Goal: Task Accomplishment & Management: Complete application form

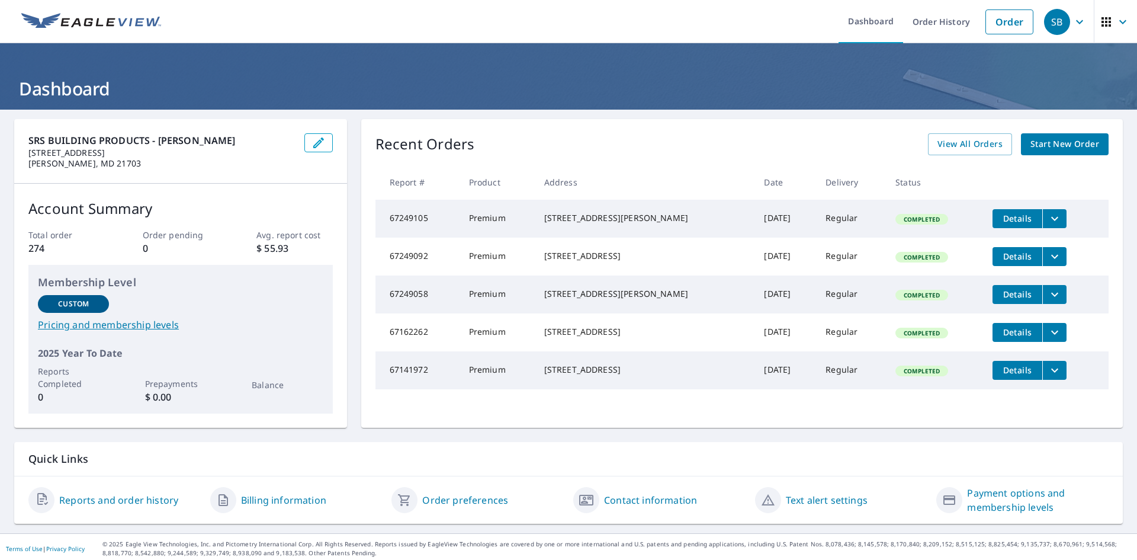
click at [634, 224] on div "[STREET_ADDRESS][PERSON_NAME]" at bounding box center [644, 218] width 201 height 12
click at [643, 224] on div "[STREET_ADDRESS][PERSON_NAME]" at bounding box center [644, 218] width 201 height 12
click at [1038, 142] on span "Start New Order" at bounding box center [1065, 144] width 69 height 15
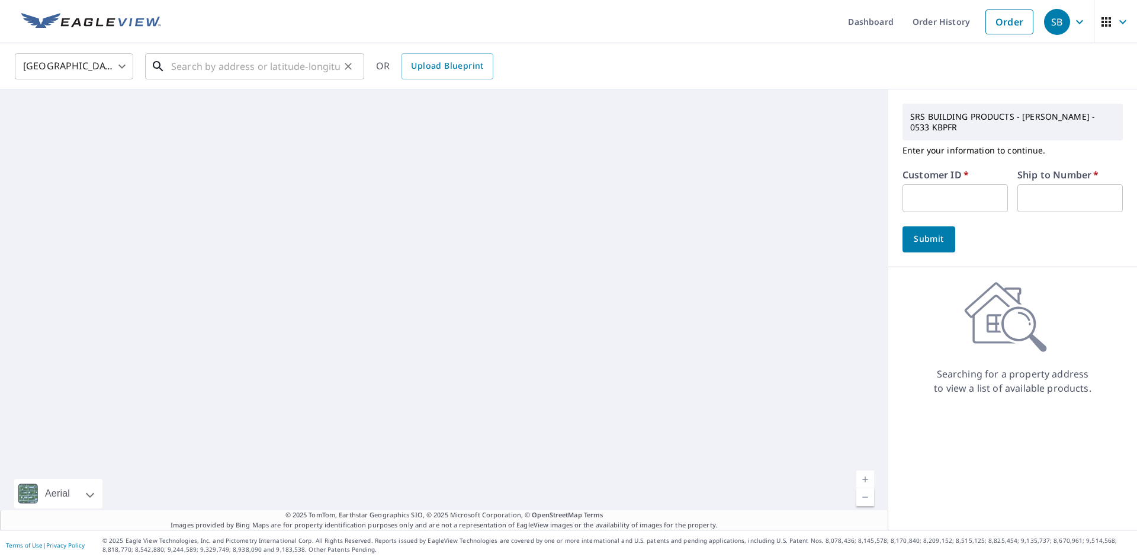
click at [217, 75] on input "text" at bounding box center [255, 66] width 169 height 33
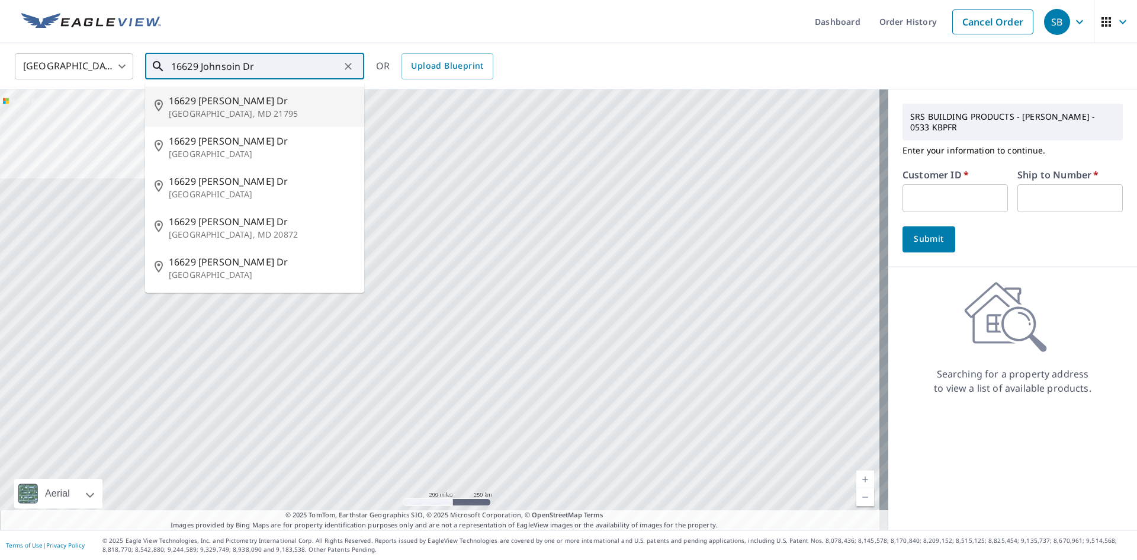
click at [223, 108] on p "[GEOGRAPHIC_DATA], MD 21795" at bounding box center [262, 114] width 186 height 12
type input "[STREET_ADDRESS][PERSON_NAME][PERSON_NAME]"
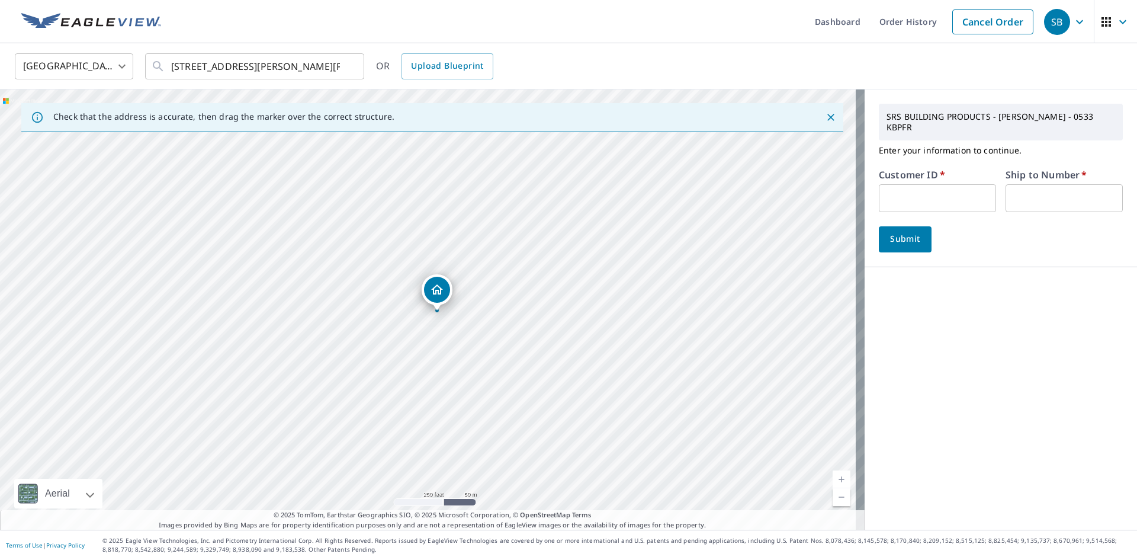
click at [897, 192] on input "text" at bounding box center [937, 198] width 117 height 28
type input "S026913"
type input "01"
click at [888, 232] on span "Submit" at bounding box center [905, 239] width 34 height 15
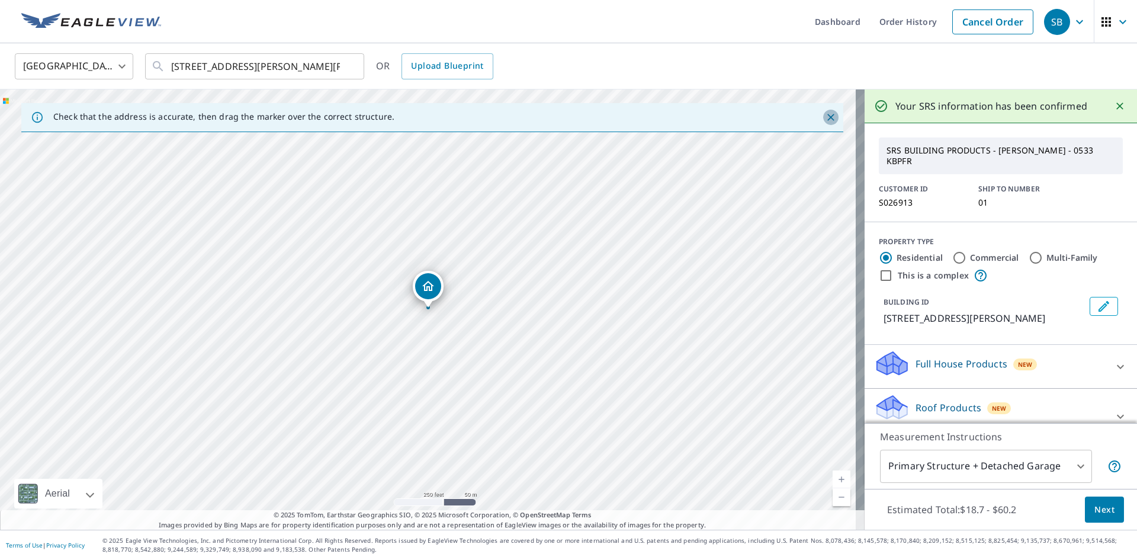
click at [825, 117] on icon "Close" at bounding box center [831, 117] width 12 height 12
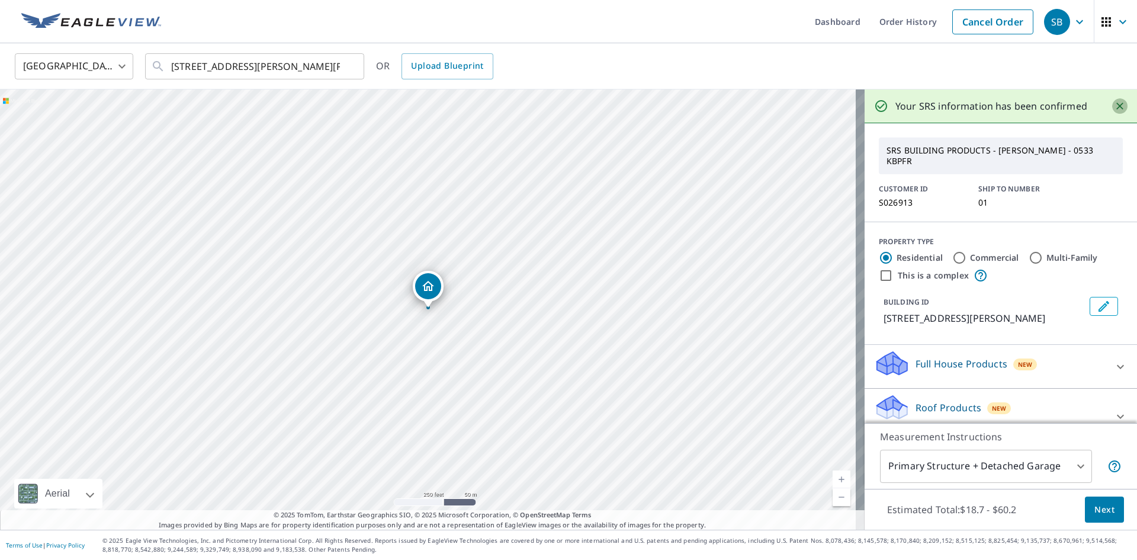
click at [1114, 108] on icon "Close" at bounding box center [1120, 106] width 12 height 12
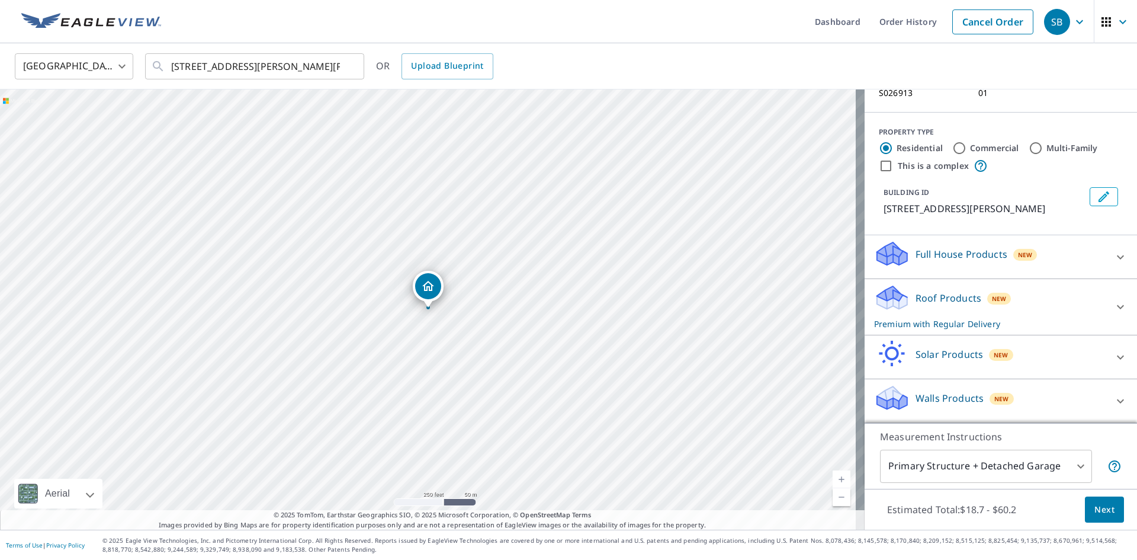
scroll to position [79, 0]
click at [1113, 253] on icon at bounding box center [1120, 257] width 14 height 14
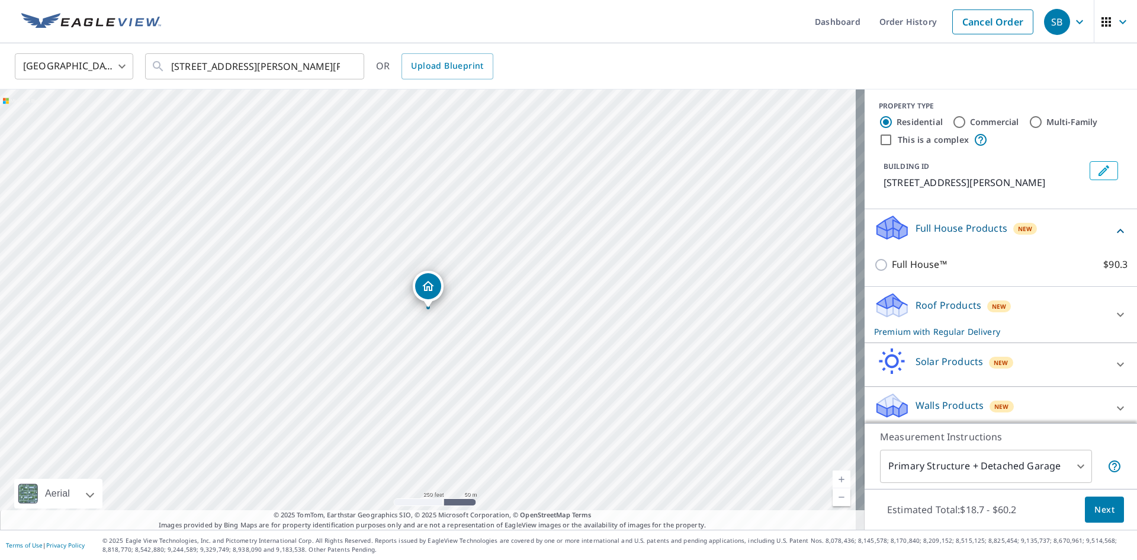
scroll to position [113, 0]
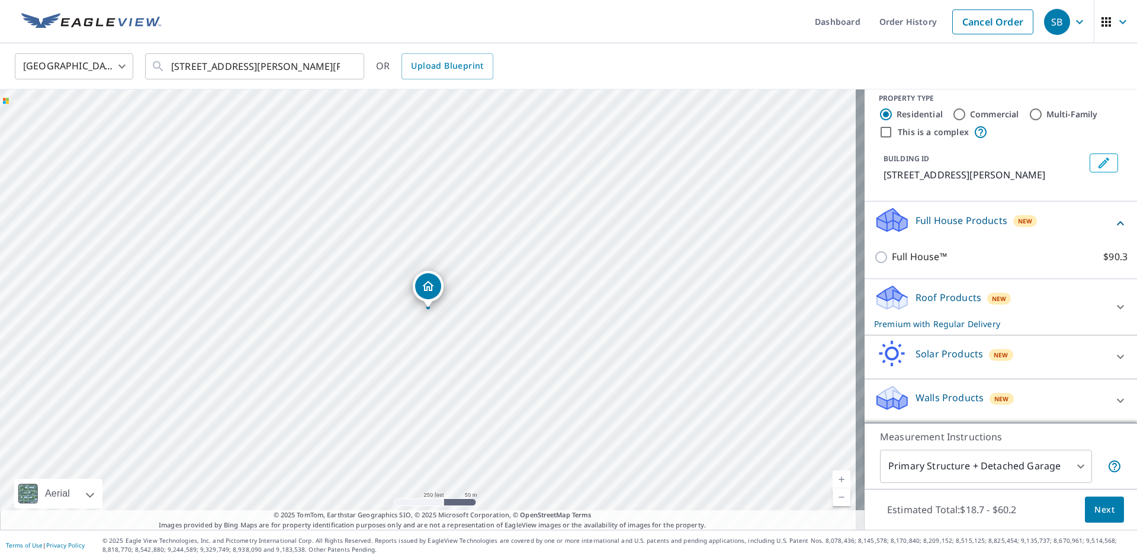
click at [1113, 303] on icon at bounding box center [1120, 307] width 14 height 14
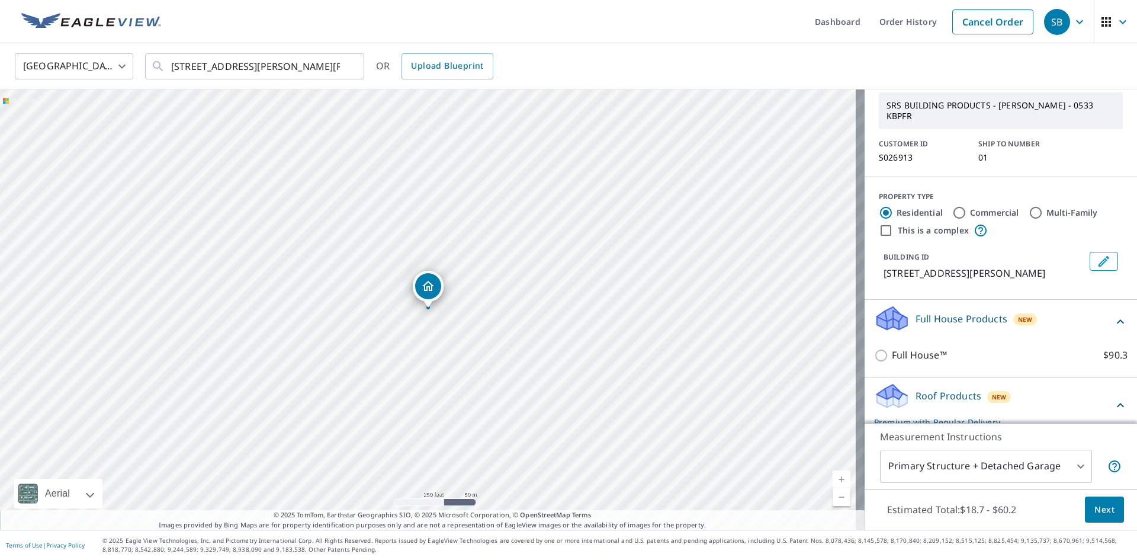
scroll to position [0, 0]
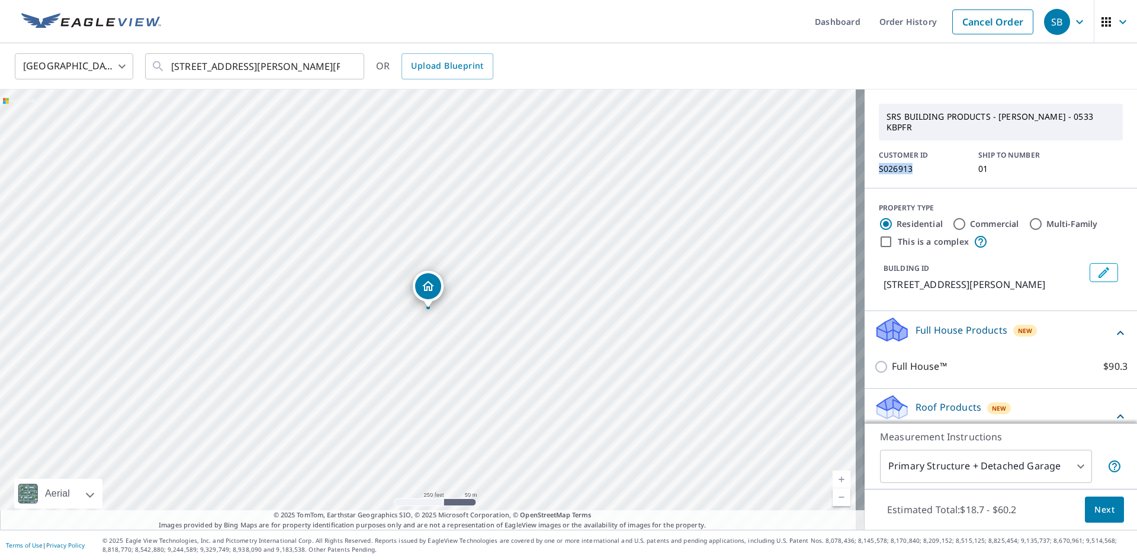
drag, startPoint x: 906, startPoint y: 155, endPoint x: 868, endPoint y: 159, distance: 38.8
click at [868, 159] on div "SRS BUILDING PRODUCTS - [PERSON_NAME] - 0533 KBPFR CUSTOMER ID S026913 SHIP TO …" at bounding box center [1001, 138] width 272 height 99
copy p "S026913"
click at [1095, 511] on span "Next" at bounding box center [1105, 509] width 20 height 15
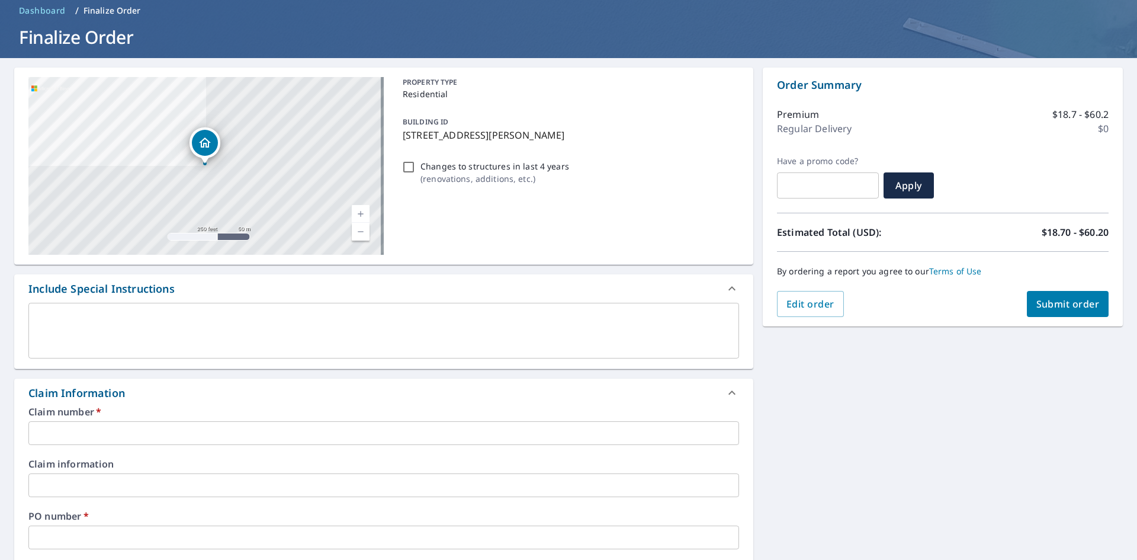
scroll to position [118, 0]
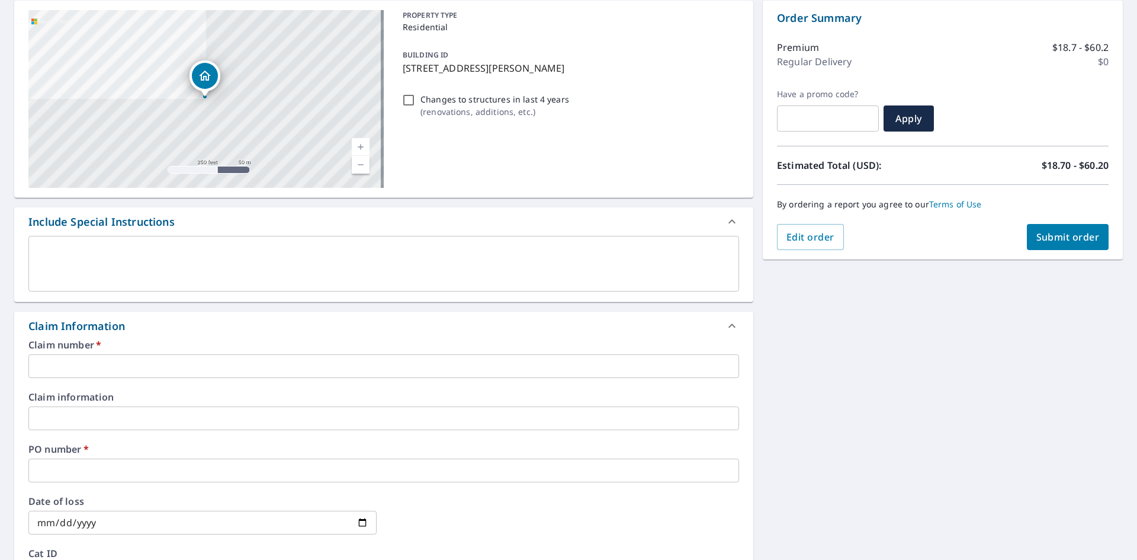
click at [65, 365] on input "text" at bounding box center [383, 366] width 711 height 24
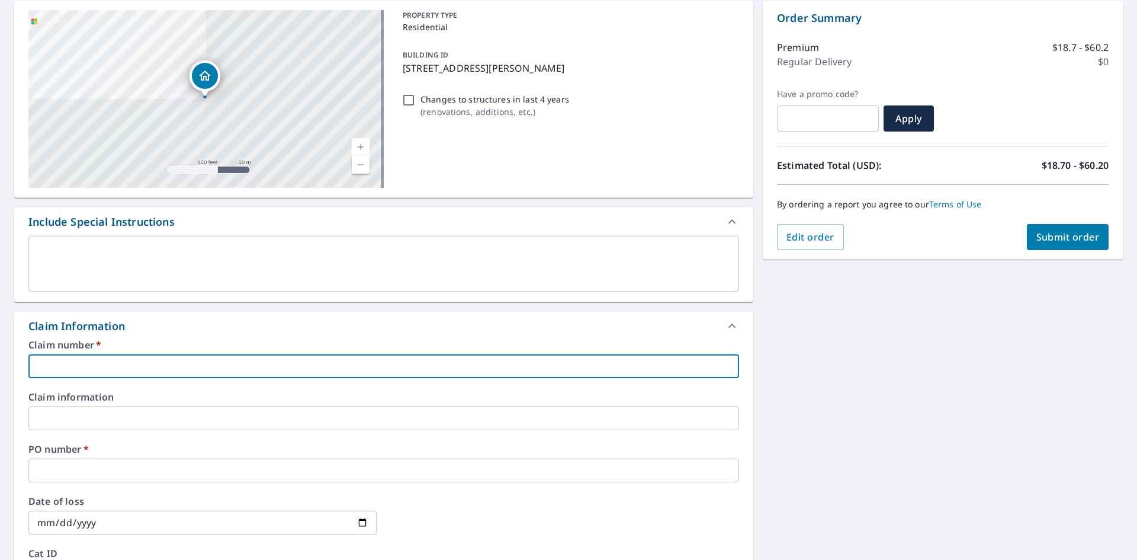
paste input "S026913"
type input "S026913"
checkbox input "true"
type input "S026913"
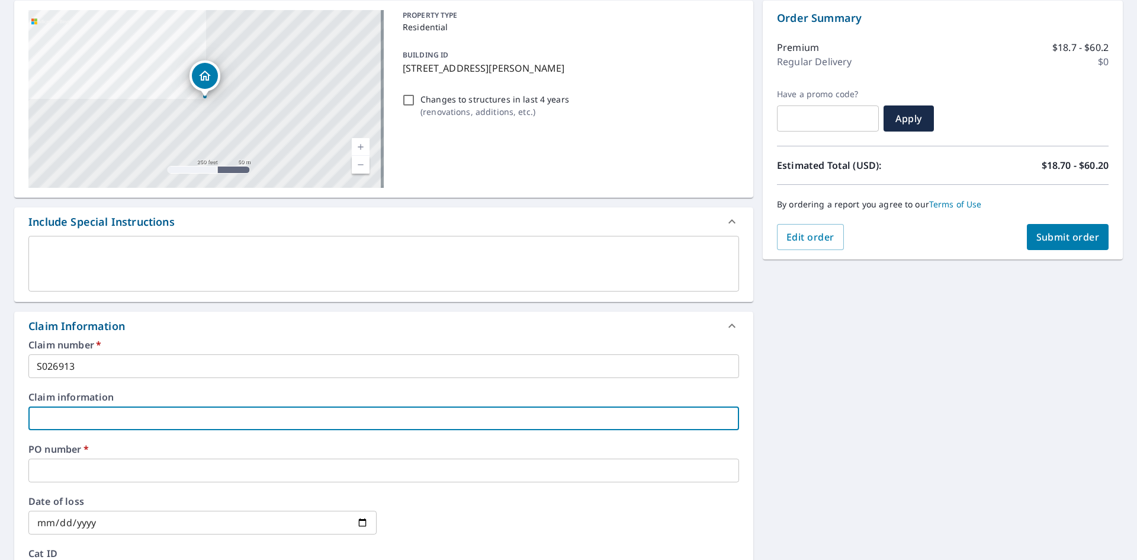
click at [71, 417] on input "text" at bounding box center [383, 418] width 711 height 24
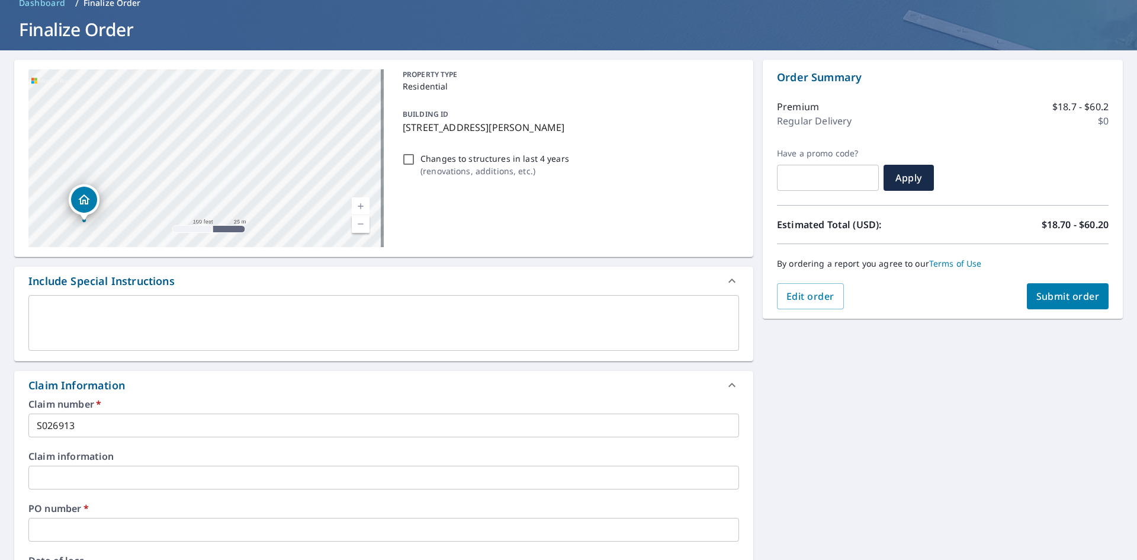
drag, startPoint x: 604, startPoint y: 126, endPoint x: 394, endPoint y: 131, distance: 209.7
click at [398, 131] on div "BUILDING ID [STREET_ADDRESS][PERSON_NAME]" at bounding box center [568, 120] width 341 height 37
checkbox input "true"
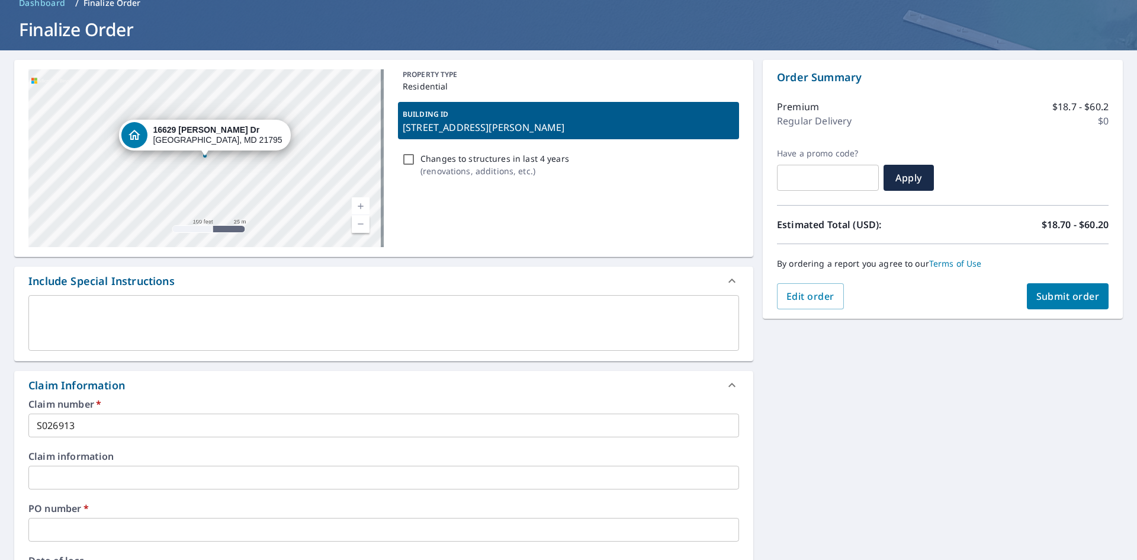
copy p "[STREET_ADDRESS][PERSON_NAME]"
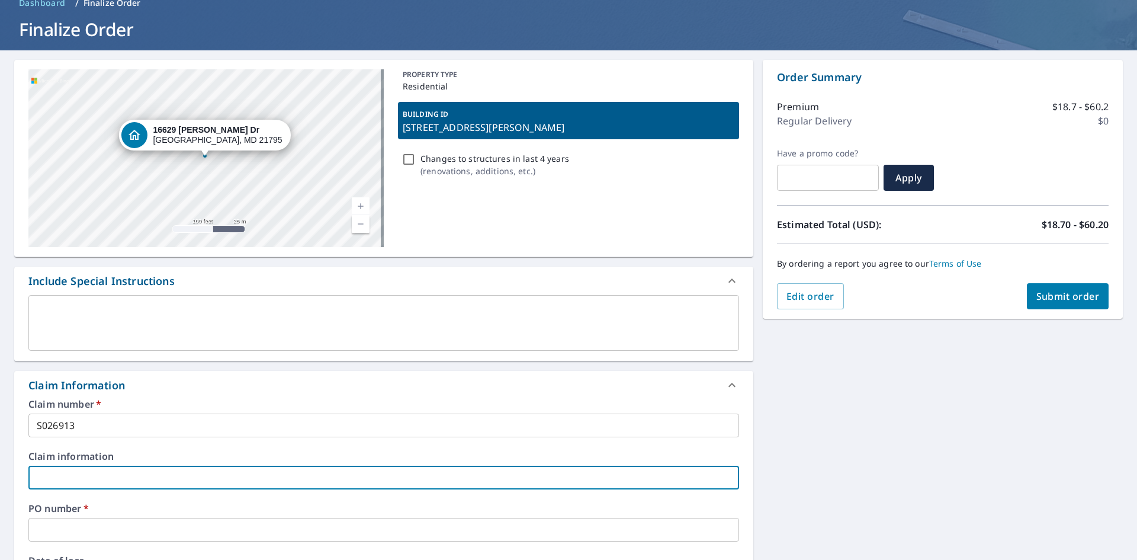
paste input "[STREET_ADDRESS][PERSON_NAME]"
type input "[STREET_ADDRESS][PERSON_NAME]"
checkbox input "true"
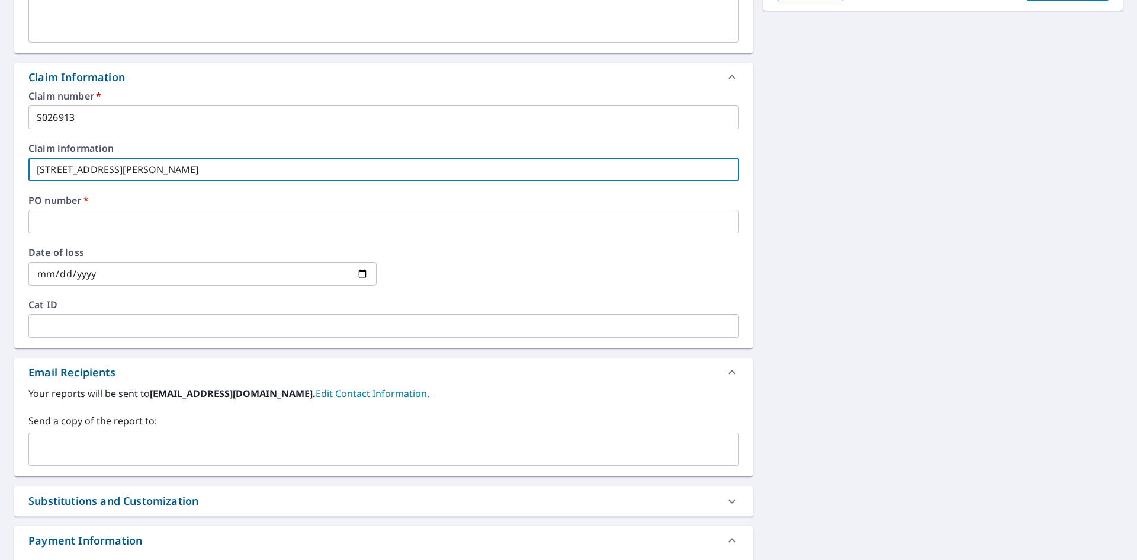
scroll to position [449, 0]
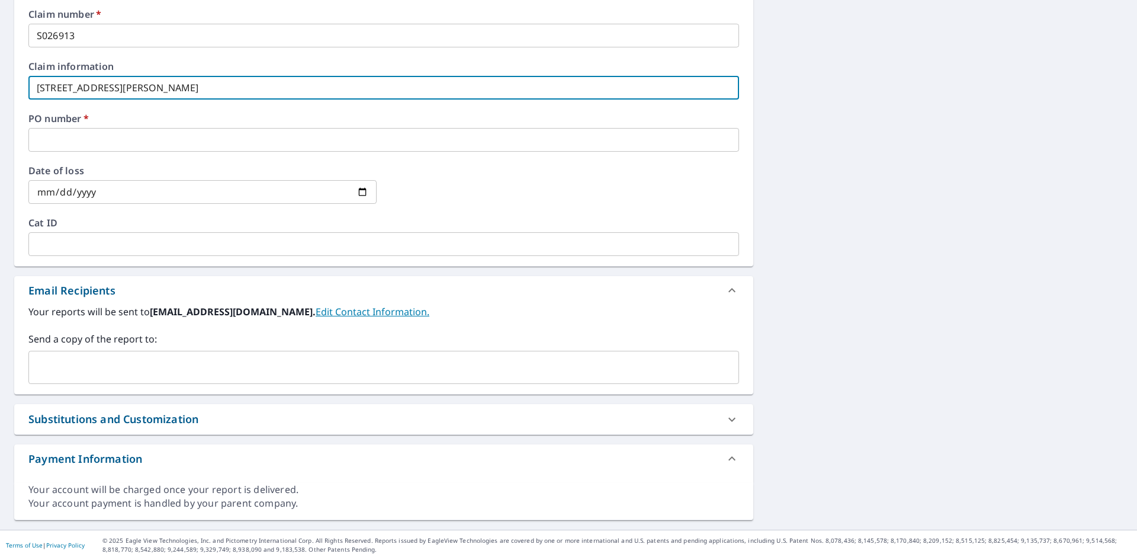
type input "[STREET_ADDRESS][PERSON_NAME]"
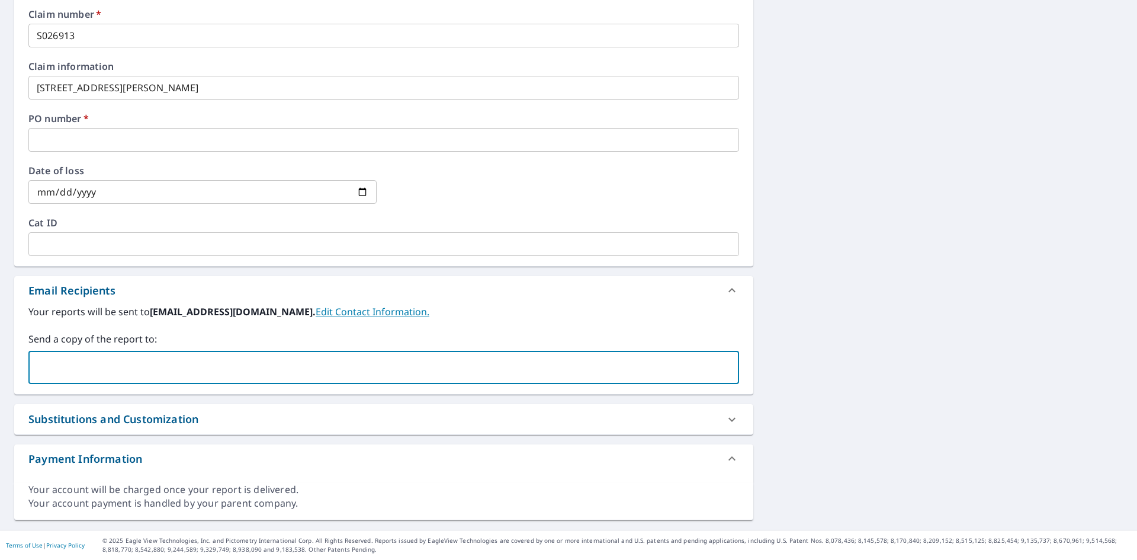
click at [71, 367] on input "text" at bounding box center [375, 367] width 682 height 23
click at [108, 366] on input "[EMAIL_ADDRESS][DOMAIN_NAME]" at bounding box center [375, 367] width 682 height 23
drag, startPoint x: 249, startPoint y: 377, endPoint x: 132, endPoint y: 378, distance: 117.3
click at [132, 378] on div "[EMAIL_ADDRESS][DOMAIN_NAME] ​" at bounding box center [383, 367] width 711 height 33
click at [252, 371] on input "[EMAIL_ADDRESS][DOMAIN_NAME]" at bounding box center [375, 367] width 682 height 23
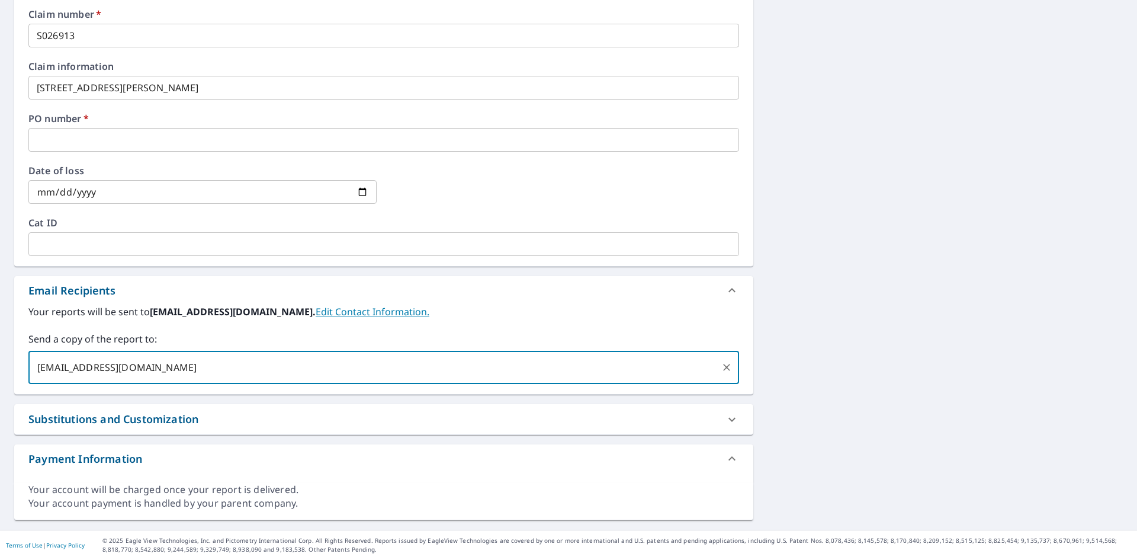
click at [252, 371] on input "[EMAIL_ADDRESS][DOMAIN_NAME]" at bounding box center [375, 367] width 682 height 23
type input "[EMAIL_ADDRESS][DOMAIN_NAME]"
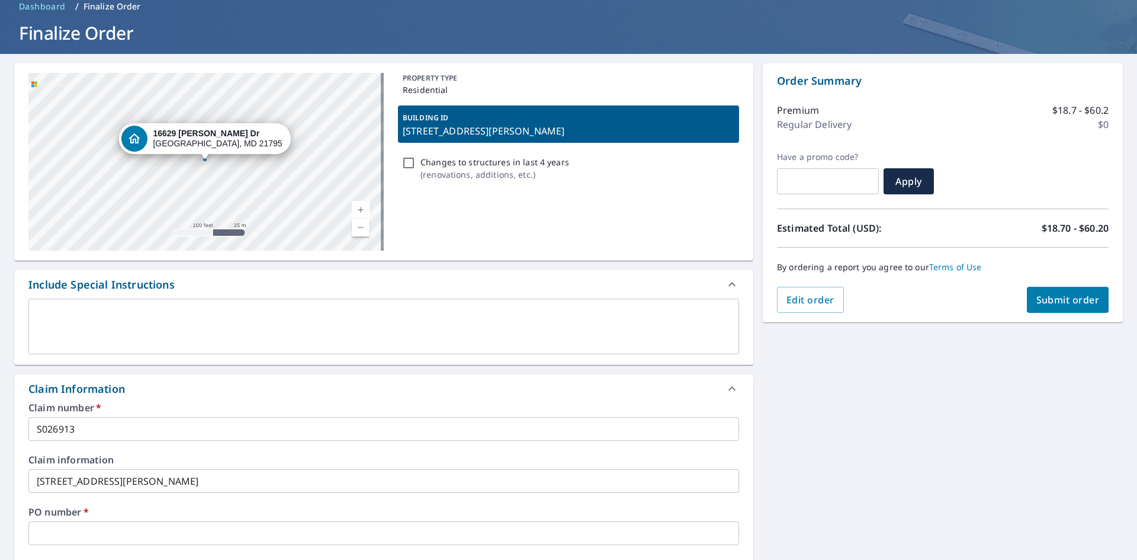
scroll to position [34, 0]
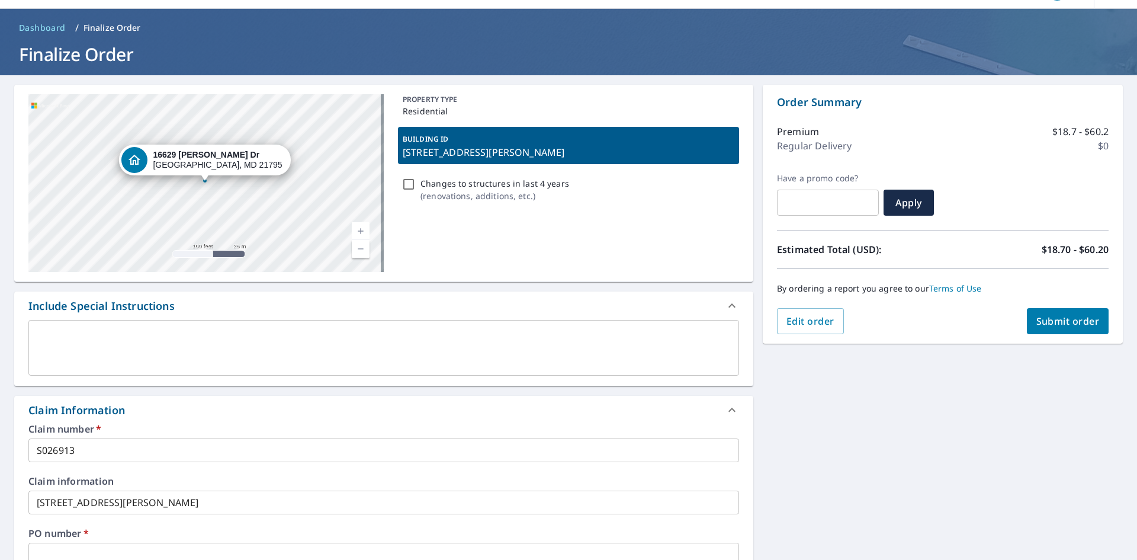
click at [1053, 317] on span "Submit order" at bounding box center [1067, 320] width 63 height 13
click at [1047, 325] on span "Submit order" at bounding box center [1067, 320] width 63 height 13
checkbox input "true"
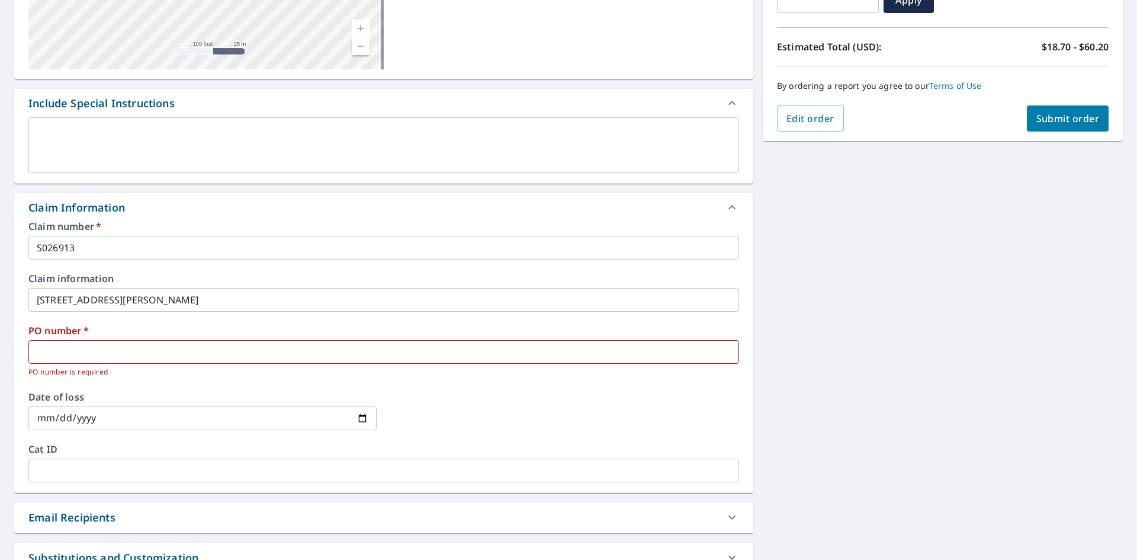
scroll to position [296, 0]
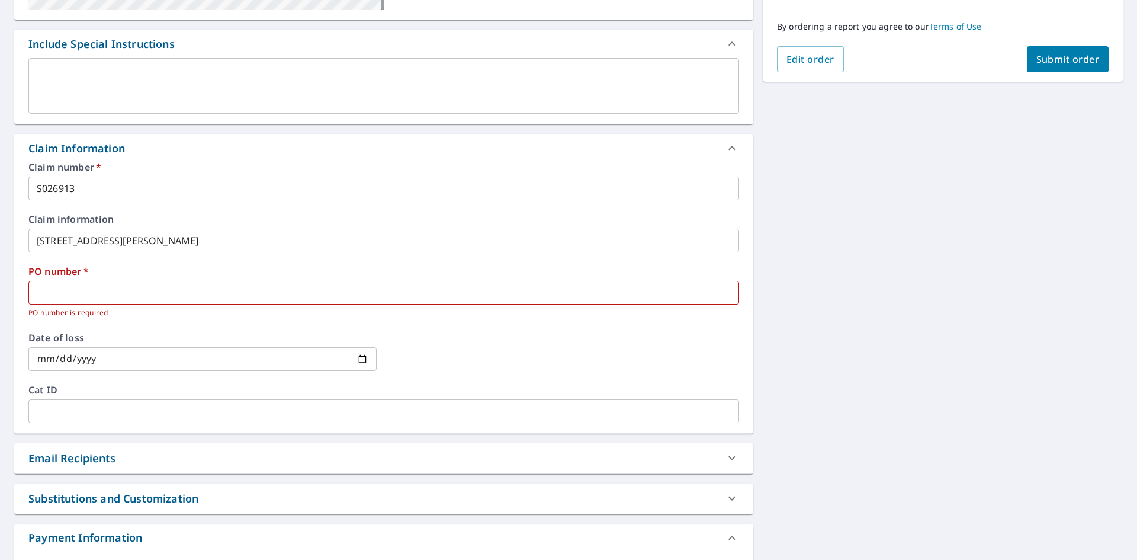
click at [63, 288] on input "text" at bounding box center [383, 293] width 711 height 24
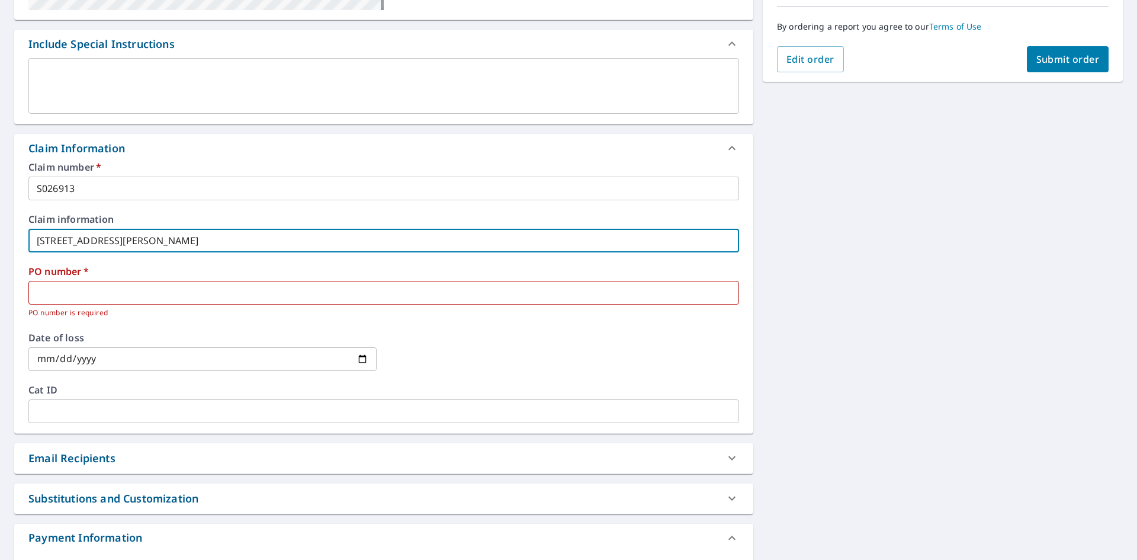
drag, startPoint x: 238, startPoint y: 242, endPoint x: -1, endPoint y: 239, distance: 239.3
click at [0, 239] on html "SB SB Dashboard Order History Cancel Order SB Dashboard / Finalize Order Finali…" at bounding box center [568, 280] width 1137 height 560
checkbox input "true"
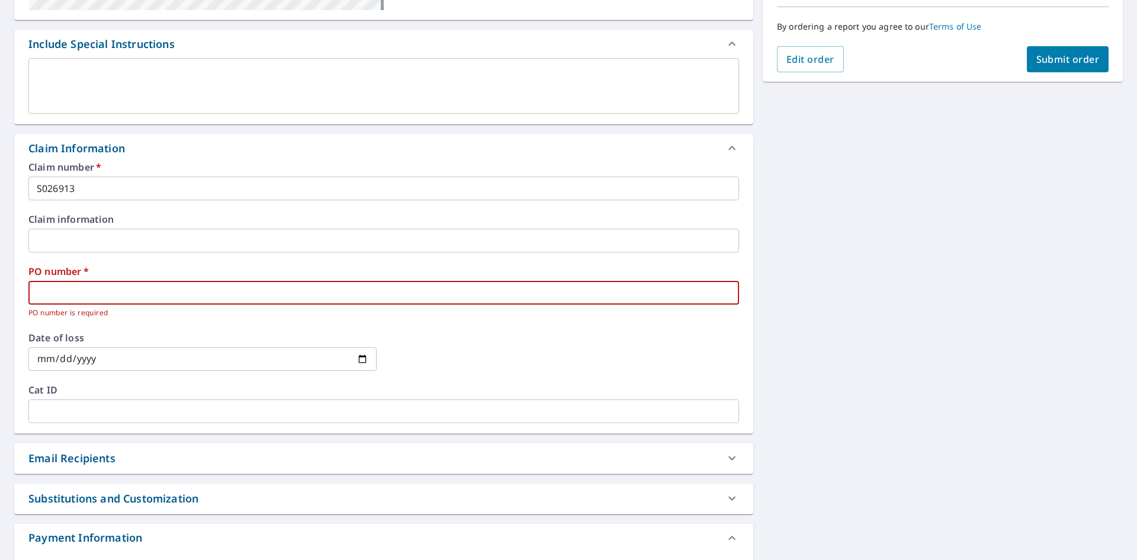
paste input "[STREET_ADDRESS][PERSON_NAME]"
type input "[STREET_ADDRESS][PERSON_NAME]"
checkbox input "true"
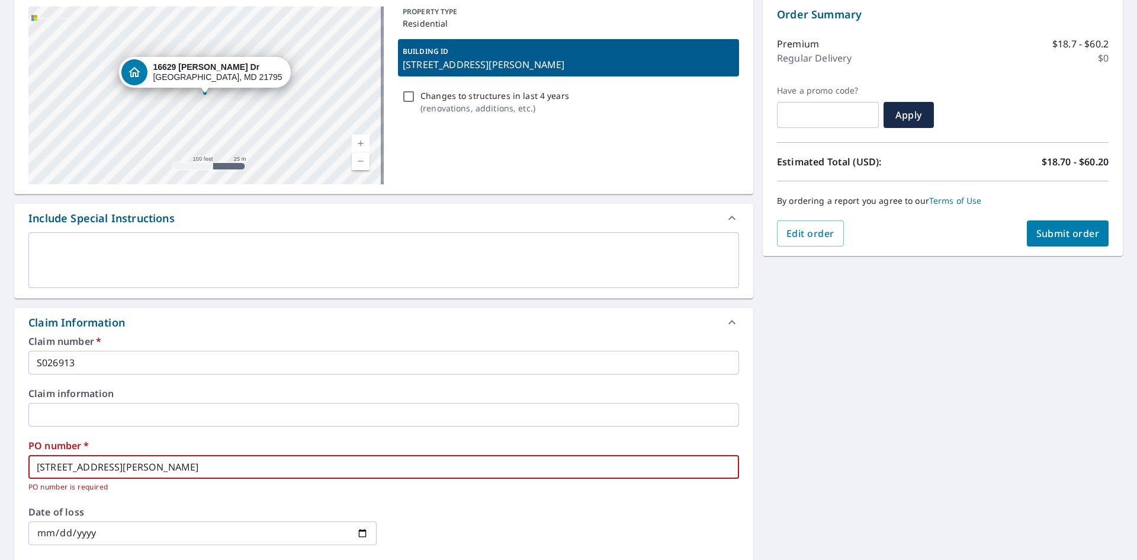
scroll to position [118, 0]
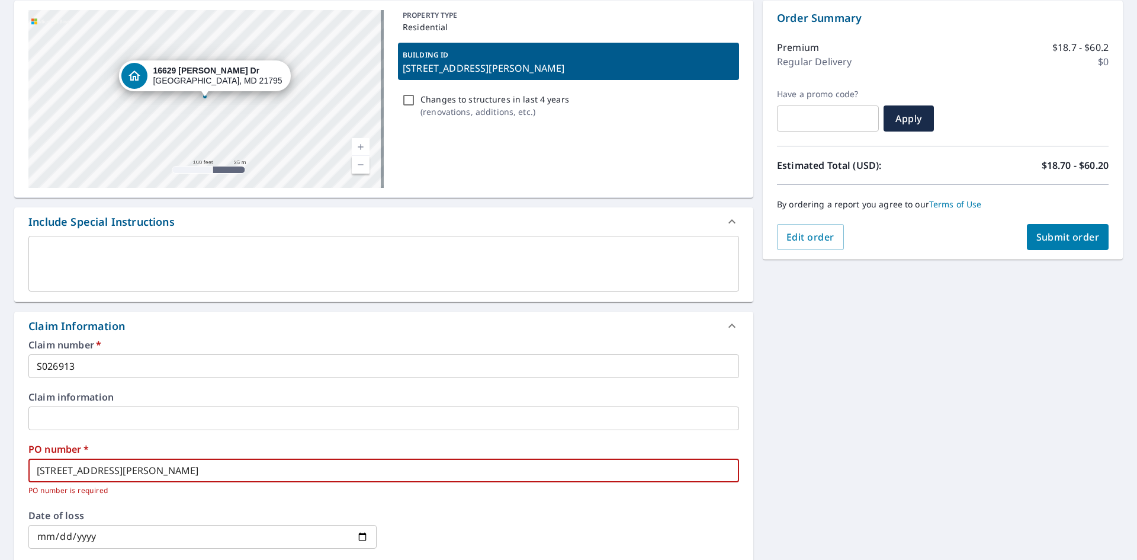
type input "[STREET_ADDRESS][PERSON_NAME]"
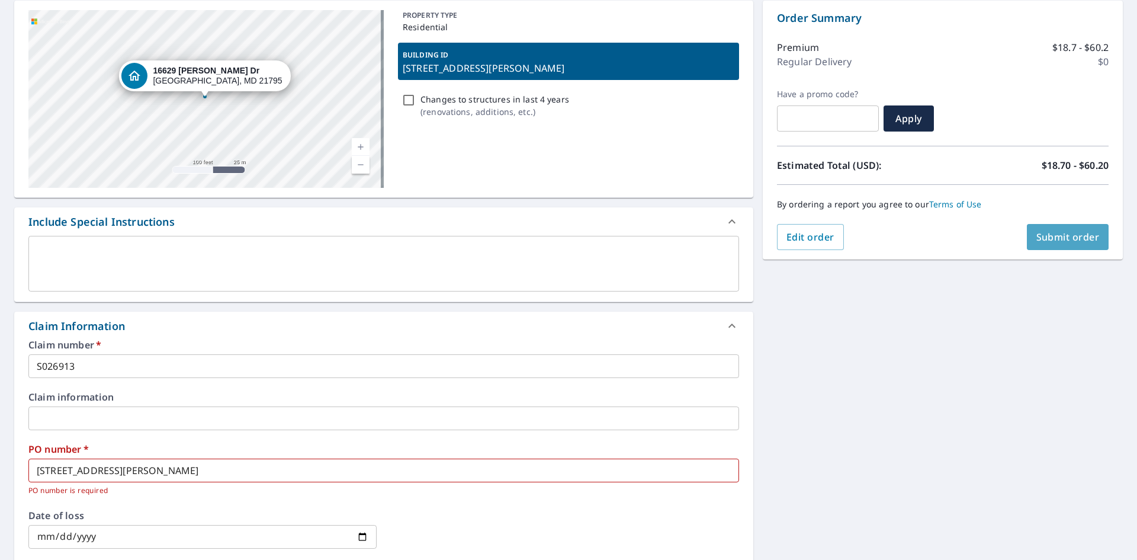
click at [1037, 240] on span "Submit order" at bounding box center [1067, 236] width 63 height 13
checkbox input "true"
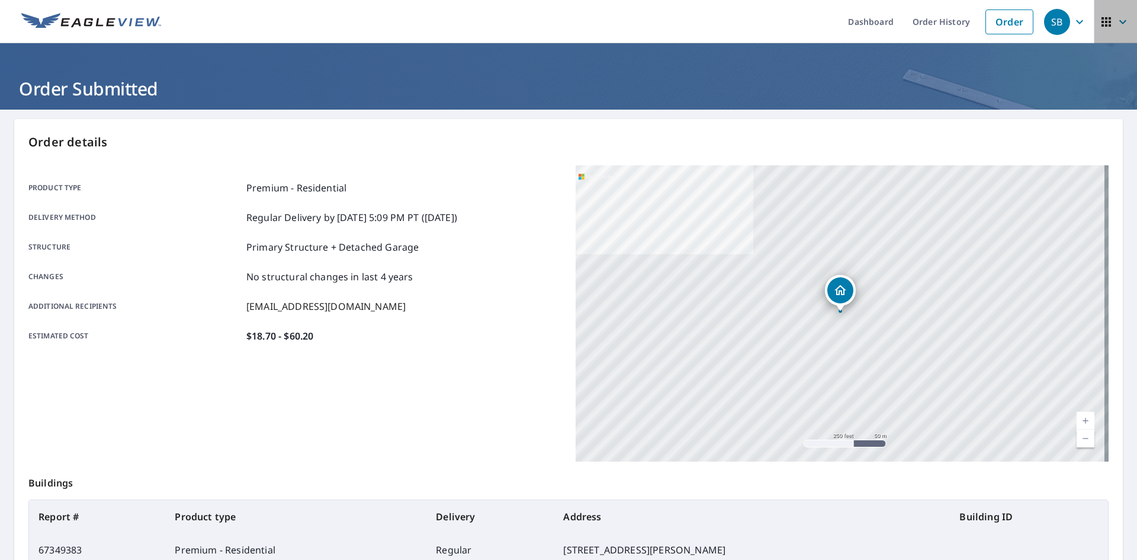
click at [1116, 22] on icon "button" at bounding box center [1123, 22] width 14 height 14
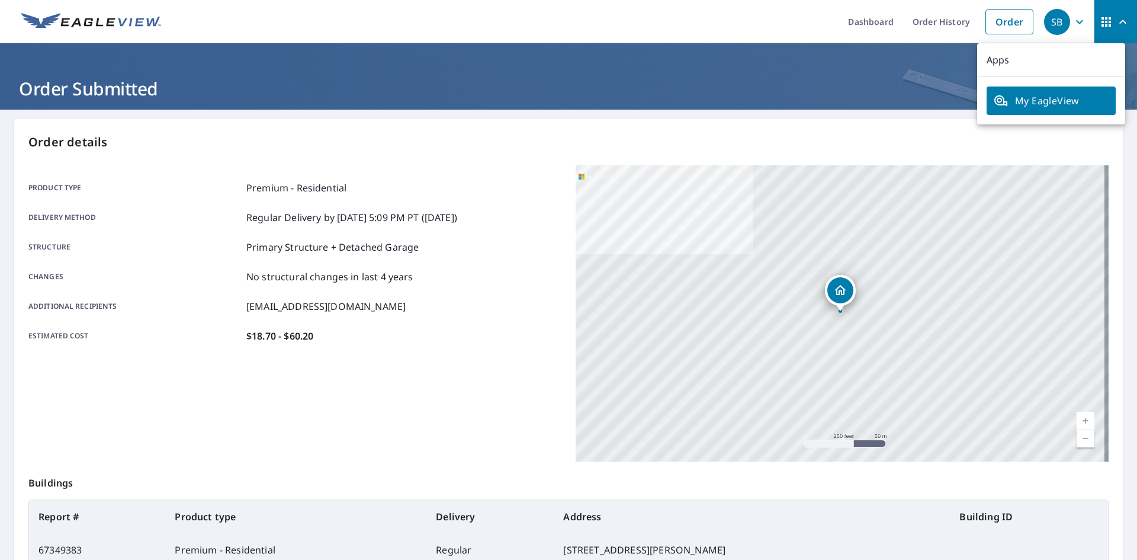
drag, startPoint x: 901, startPoint y: 94, endPoint x: 910, endPoint y: 89, distance: 9.3
click at [910, 89] on h1 "Order Submitted" at bounding box center [568, 88] width 1109 height 24
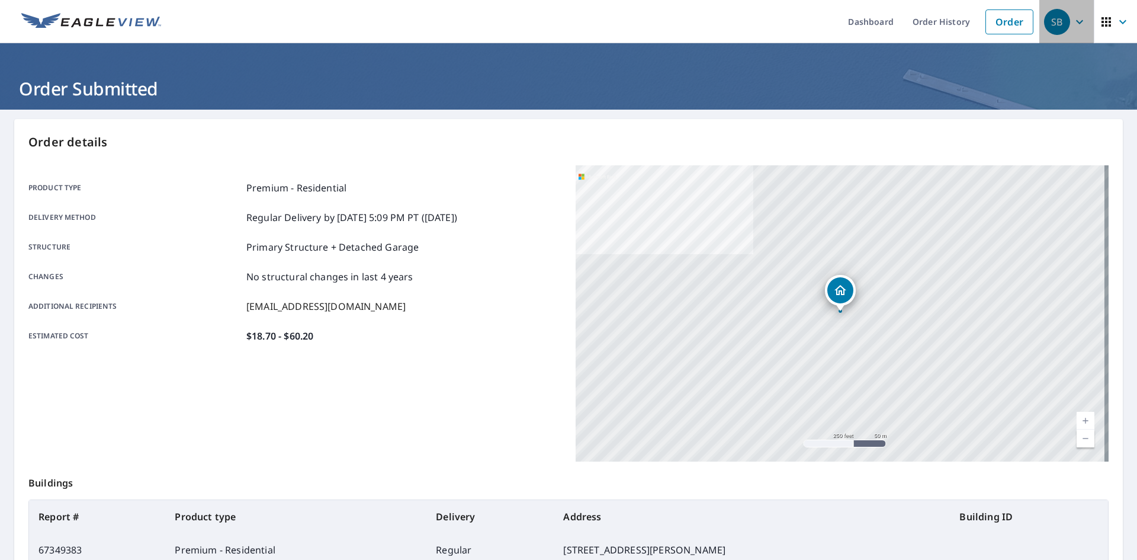
click at [1061, 23] on span "SB" at bounding box center [1066, 22] width 45 height 28
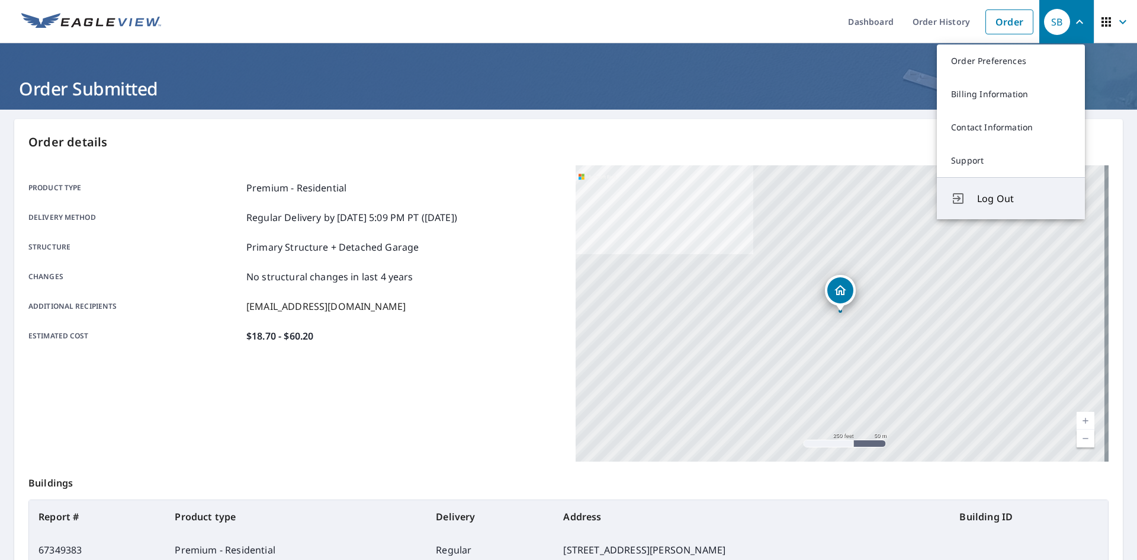
click at [996, 198] on span "Log Out" at bounding box center [1024, 198] width 94 height 14
